Goal: Task Accomplishment & Management: Manage account settings

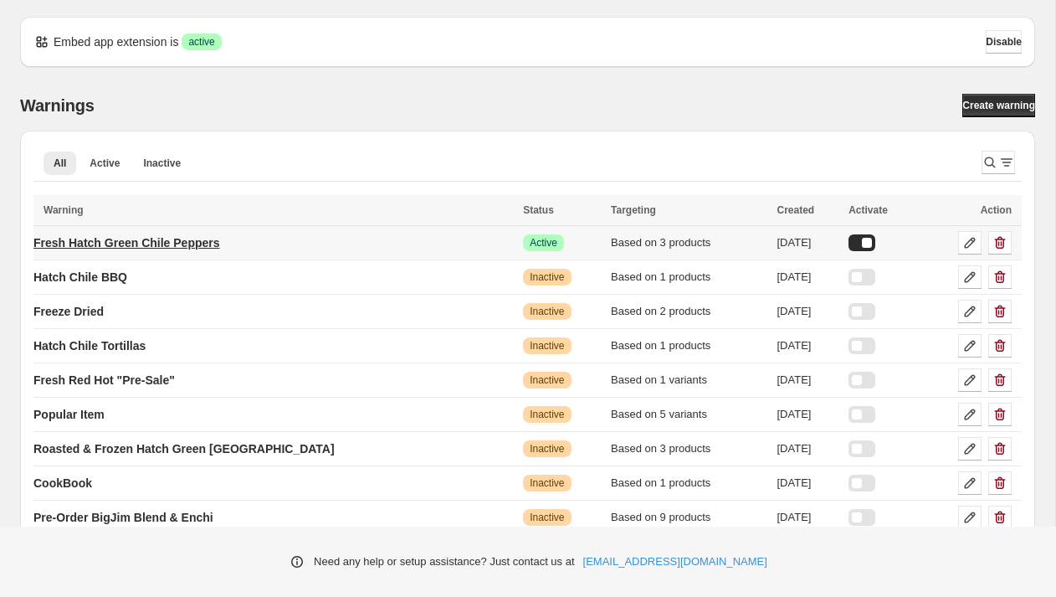
click at [162, 238] on p "Fresh Hatch Green Chile Peppers" at bounding box center [126, 242] width 187 height 17
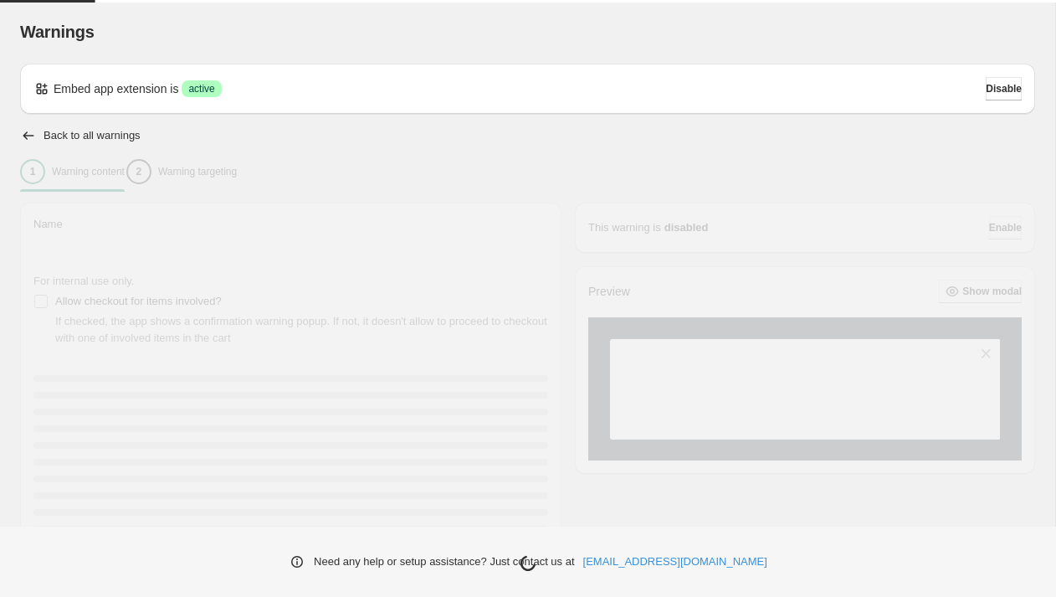
type input "**********"
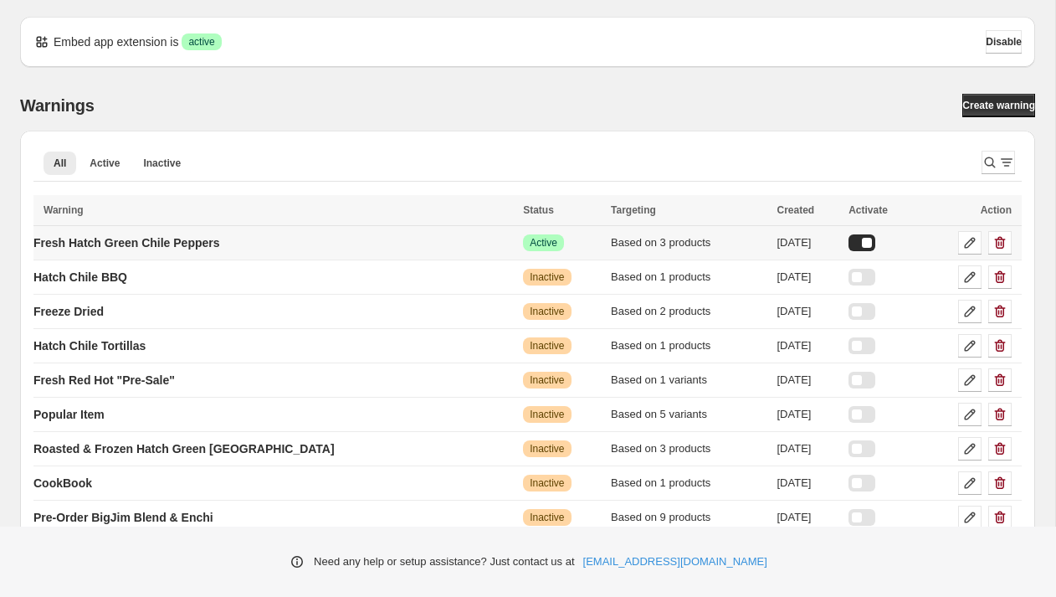
click at [858, 240] on div at bounding box center [861, 242] width 27 height 17
